Goal: Ask a question: Seek information or help from site administrators or community

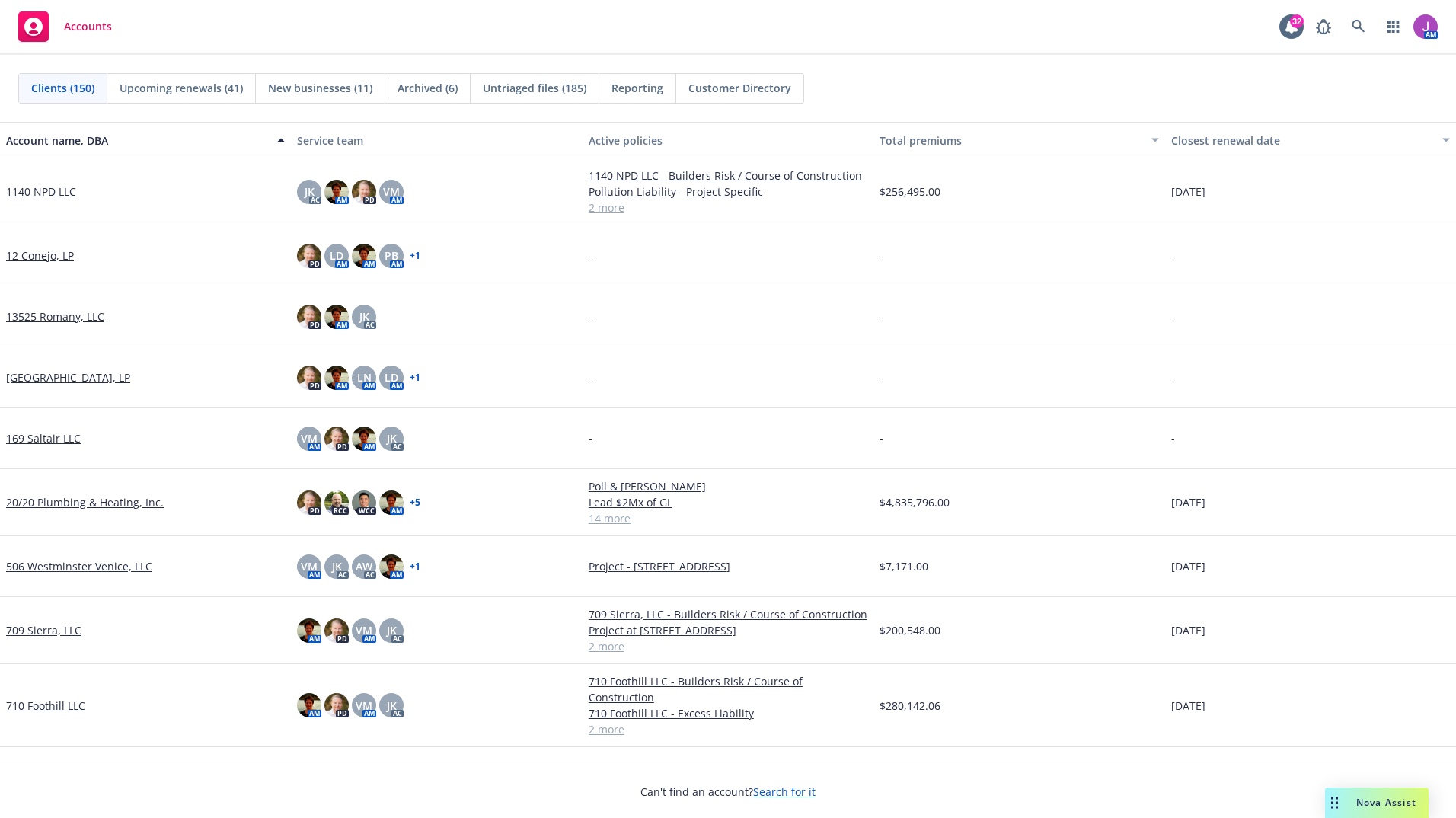
click at [1364, 813] on div "Nova Assist" at bounding box center [1377, 802] width 104 height 30
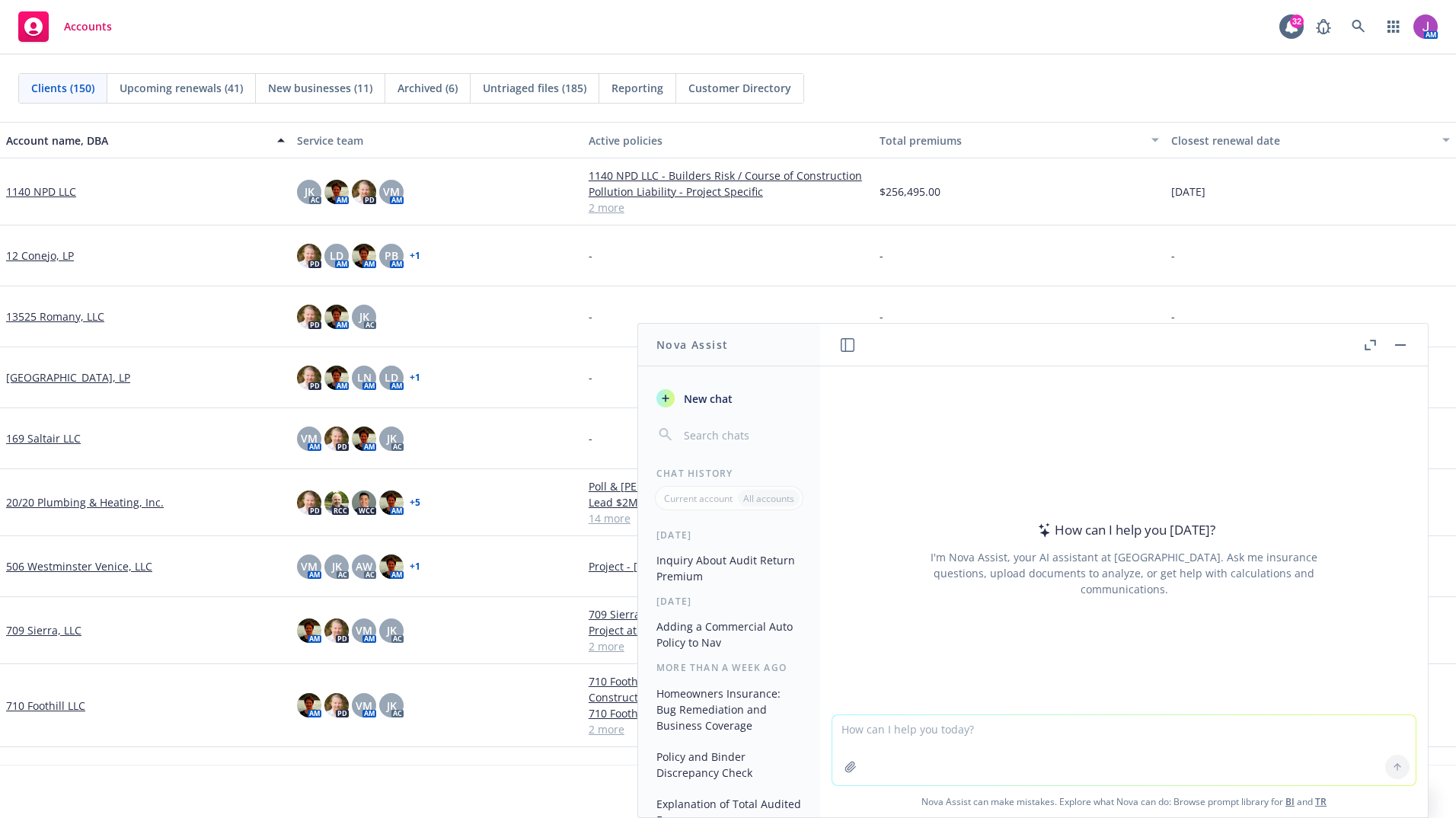
click at [734, 578] on button "Inquiry About Audit Return Premium" at bounding box center [729, 569] width 158 height 41
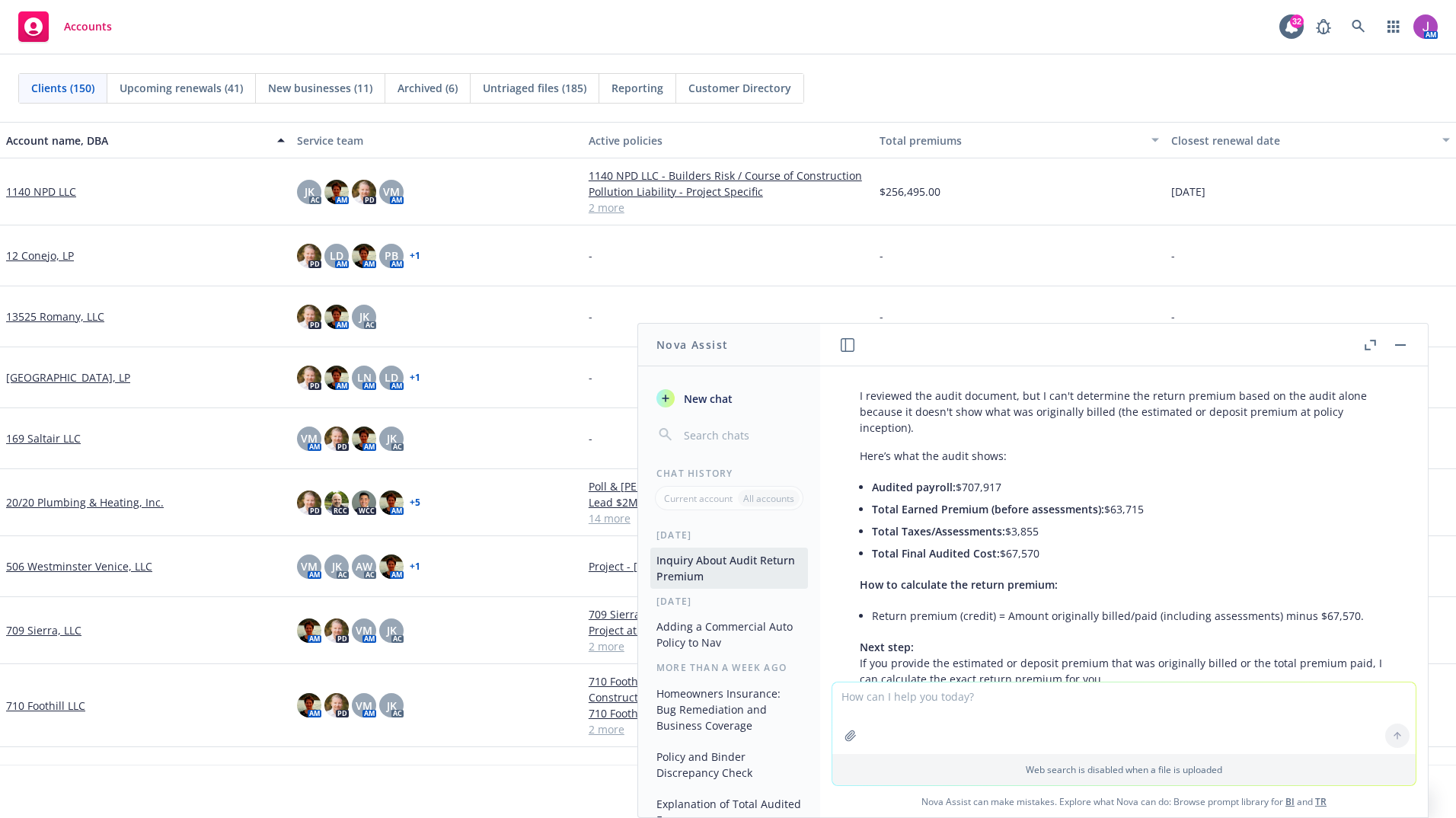
scroll to position [163, 0]
